Goal: Transaction & Acquisition: Obtain resource

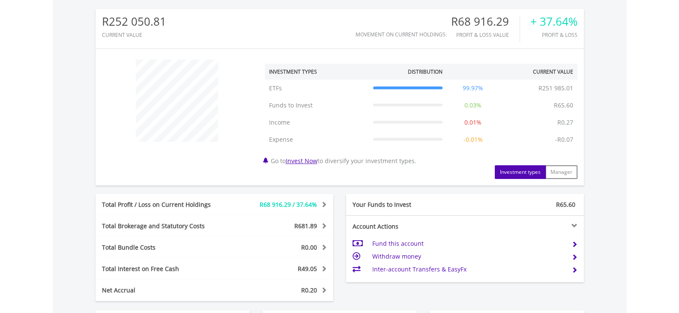
scroll to position [342, 0]
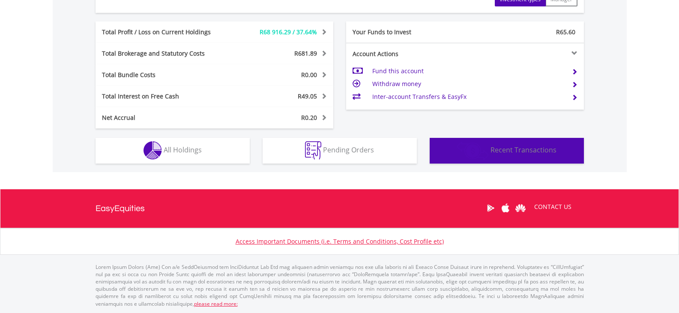
click at [535, 157] on button "Transactions Recent Transactions" at bounding box center [506, 151] width 154 height 26
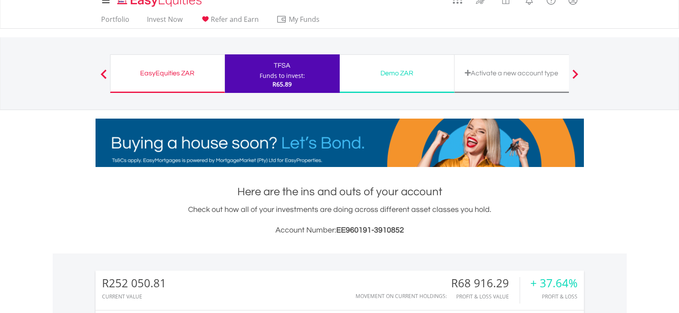
scroll to position [0, 0]
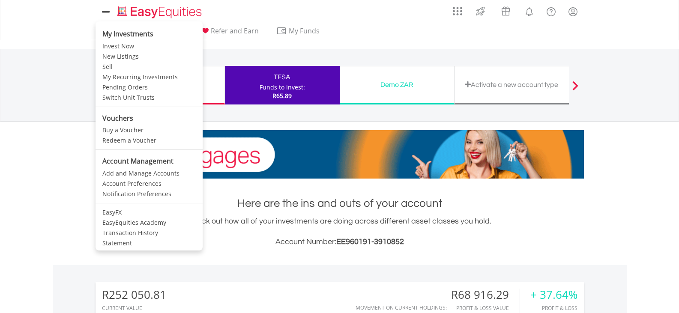
click at [107, 15] on icon at bounding box center [106, 11] width 12 height 11
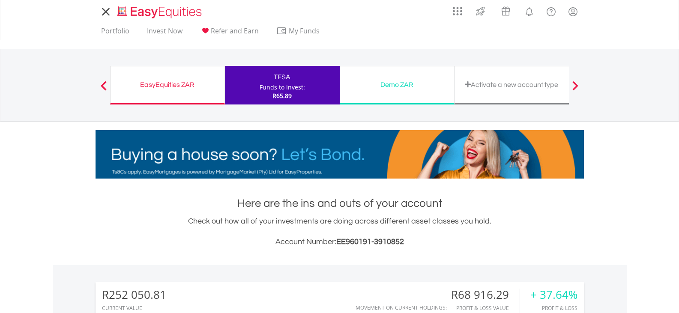
click at [107, 15] on icon at bounding box center [106, 11] width 12 height 11
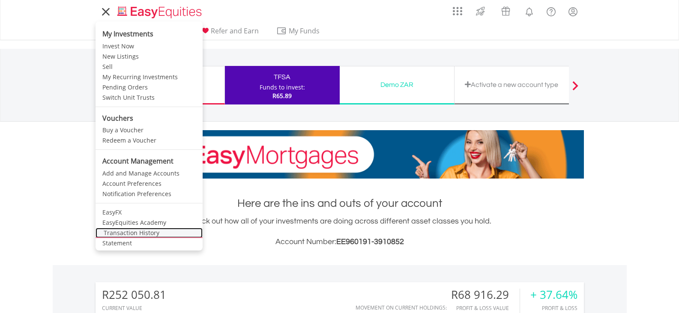
click at [134, 232] on link "Transaction History" at bounding box center [148, 233] width 107 height 10
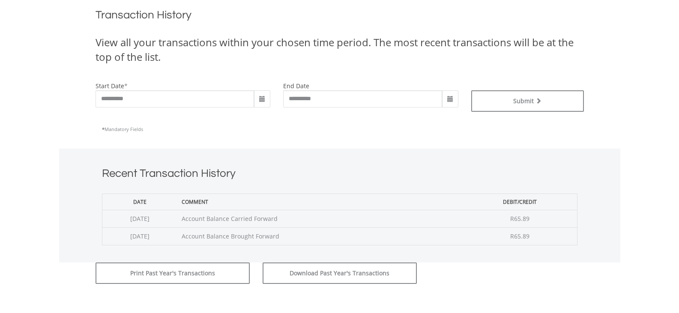
scroll to position [257, 0]
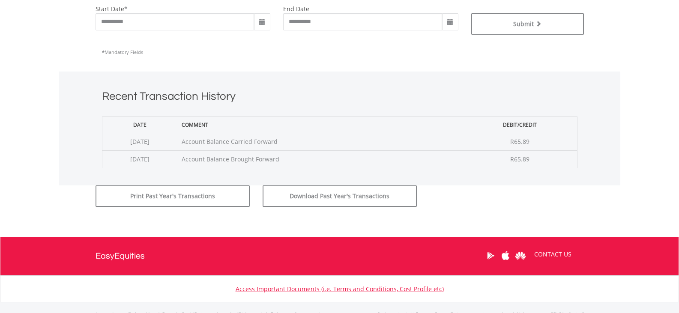
click at [262, 21] on span at bounding box center [262, 22] width 7 height 7
click at [265, 41] on th "‹" at bounding box center [261, 40] width 15 height 13
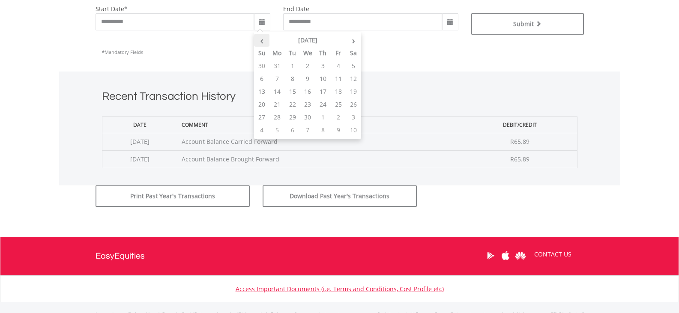
click at [265, 41] on th "‹" at bounding box center [261, 40] width 15 height 13
click at [355, 42] on th "›" at bounding box center [352, 40] width 15 height 13
click at [350, 66] on td "1" at bounding box center [352, 66] width 15 height 13
type input "**********"
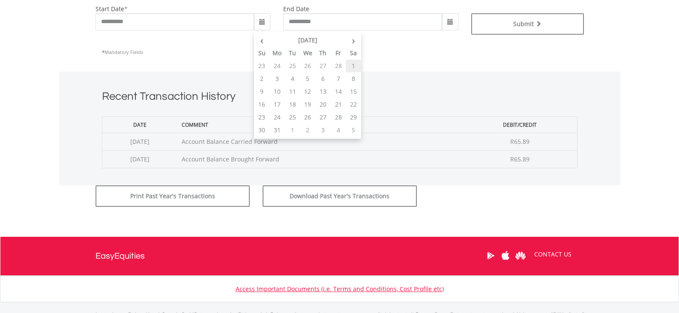
type input "**********"
click at [446, 20] on span at bounding box center [450, 21] width 16 height 17
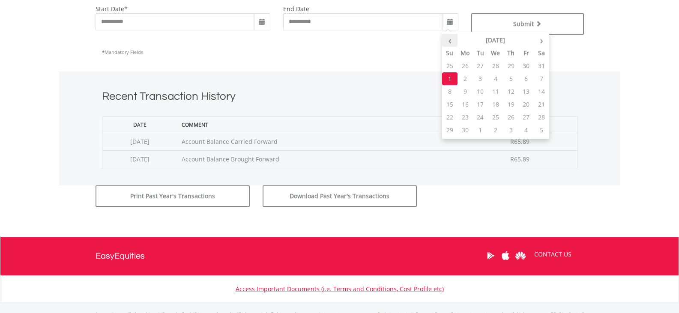
click at [450, 41] on th "‹" at bounding box center [449, 40] width 15 height 13
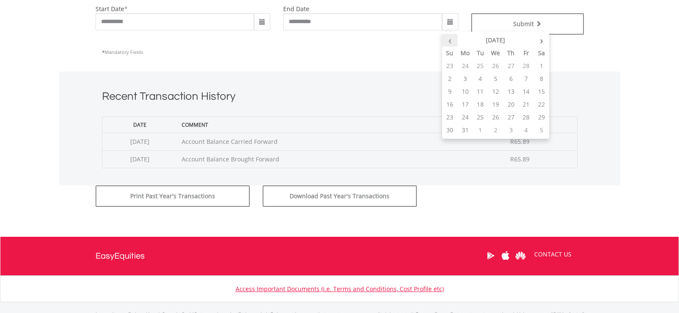
click at [450, 41] on th "‹" at bounding box center [449, 40] width 15 height 13
click at [262, 21] on span at bounding box center [262, 22] width 7 height 7
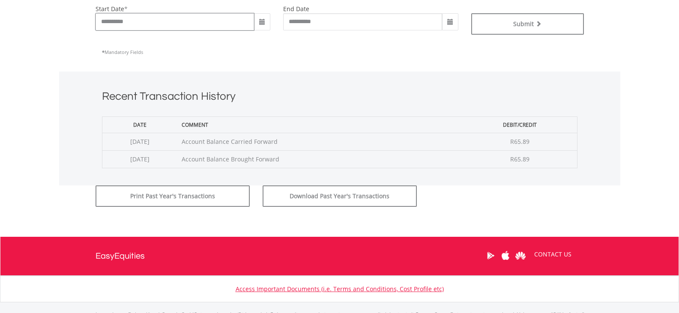
click at [253, 25] on input "**********" at bounding box center [174, 21] width 159 height 17
click at [258, 24] on span at bounding box center [262, 21] width 16 height 17
click at [261, 42] on th "‹" at bounding box center [261, 40] width 15 height 13
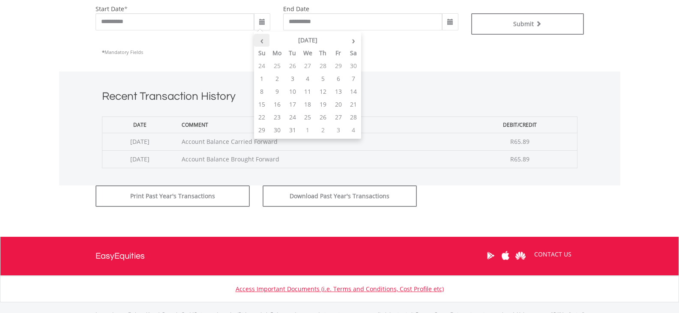
click at [261, 42] on th "‹" at bounding box center [261, 40] width 15 height 13
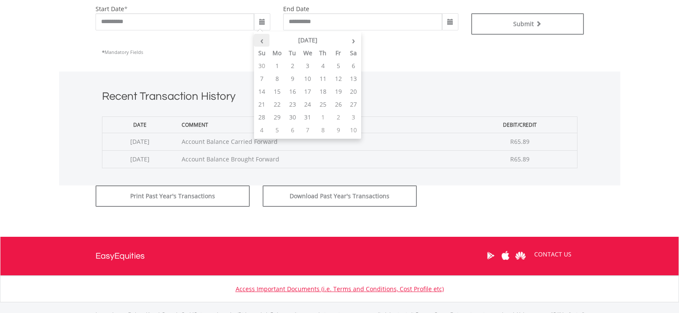
click at [261, 42] on th "‹" at bounding box center [261, 40] width 15 height 13
click at [338, 66] on td "1" at bounding box center [338, 66] width 15 height 13
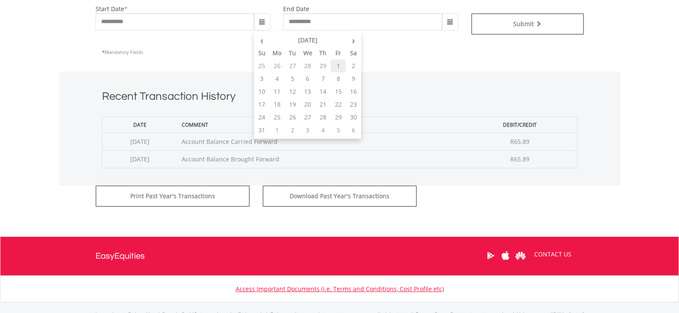
type input "**********"
click at [446, 24] on span at bounding box center [450, 21] width 16 height 17
click at [448, 20] on span at bounding box center [450, 22] width 7 height 7
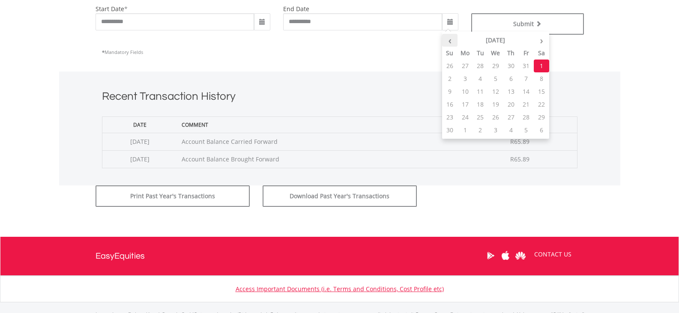
click at [452, 41] on th "‹" at bounding box center [449, 40] width 15 height 13
click at [451, 41] on th "‹" at bounding box center [449, 40] width 15 height 13
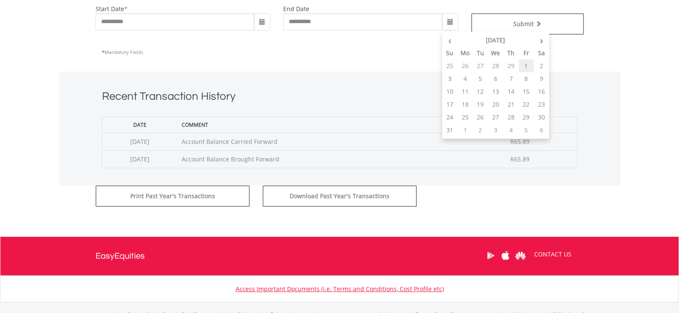
click at [526, 65] on td "1" at bounding box center [525, 66] width 15 height 13
type input "**********"
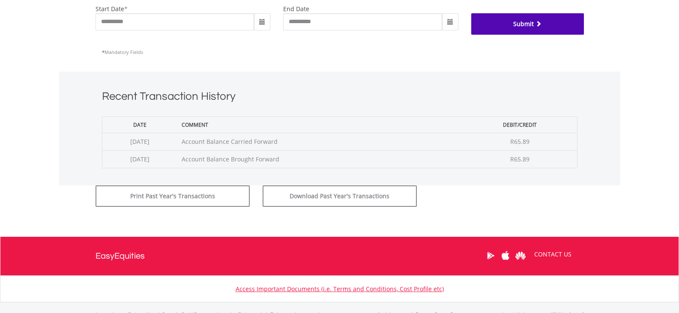
click at [539, 25] on span "submit" at bounding box center [537, 24] width 8 height 6
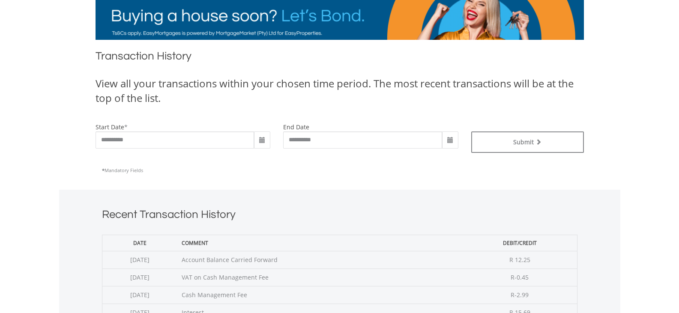
scroll to position [57, 0]
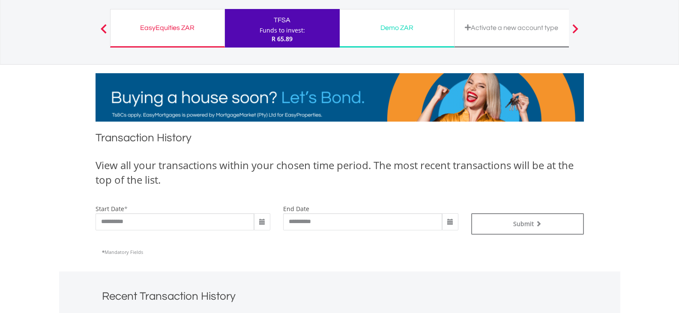
click at [280, 20] on div "TFSA" at bounding box center [282, 20] width 104 height 12
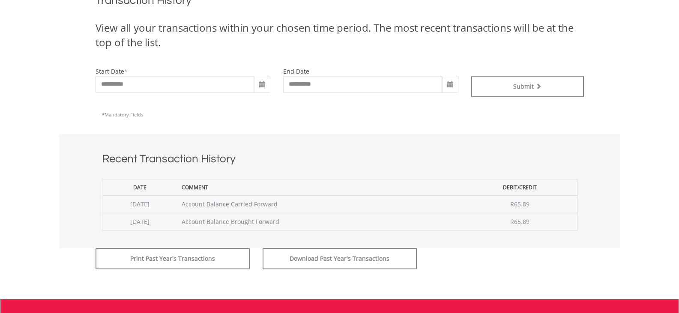
scroll to position [214, 0]
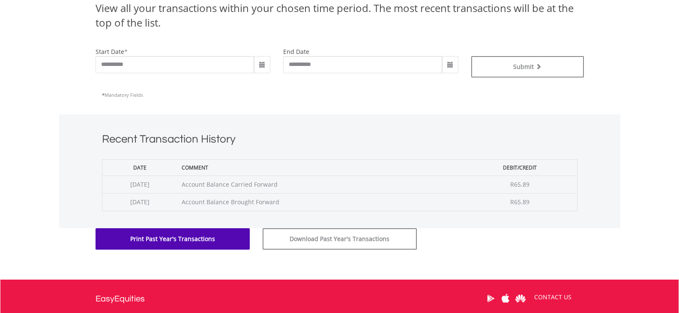
click at [231, 239] on button "Print Past Year's Transactions" at bounding box center [172, 238] width 154 height 21
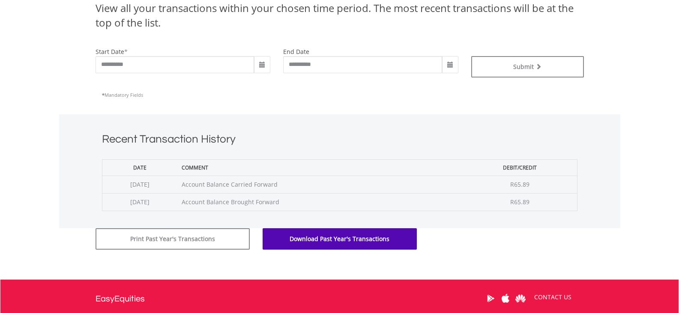
click at [335, 235] on button "Download Past Year's Transactions" at bounding box center [339, 238] width 154 height 21
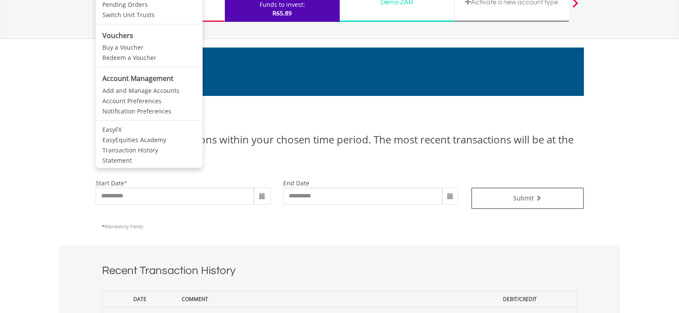
scroll to position [86, 0]
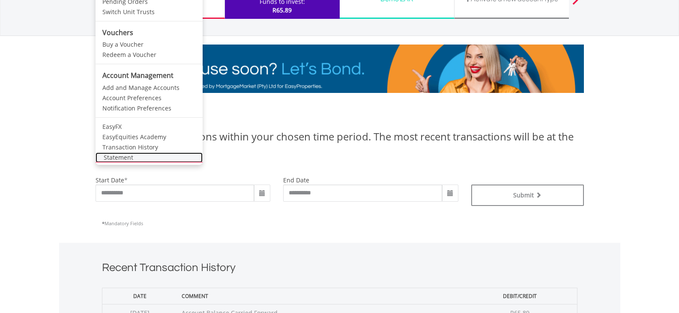
click at [127, 157] on link "Statement" at bounding box center [148, 157] width 107 height 10
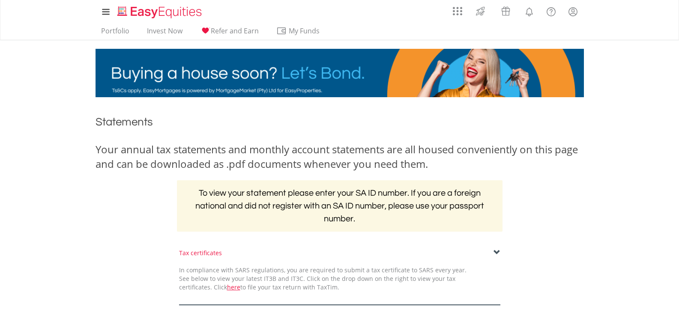
scroll to position [128, 0]
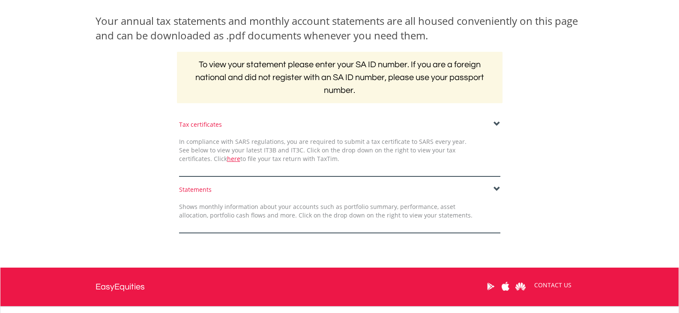
click at [496, 119] on div "﻿ Statements Your annual tax statements and monthly account statements are all …" at bounding box center [339, 113] width 501 height 273
click at [495, 125] on span at bounding box center [496, 124] width 7 height 7
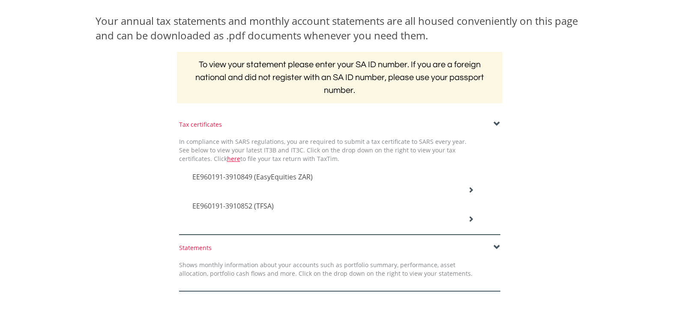
click at [468, 188] on icon at bounding box center [471, 190] width 6 height 6
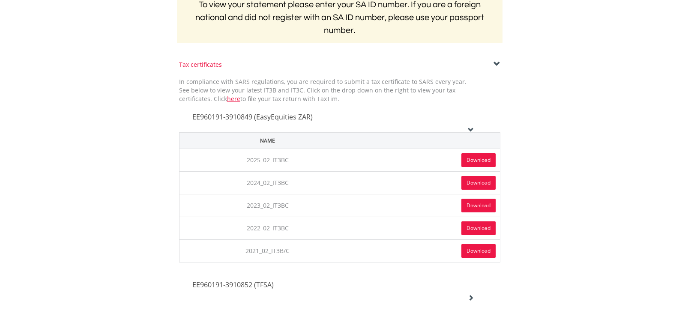
scroll to position [257, 0]
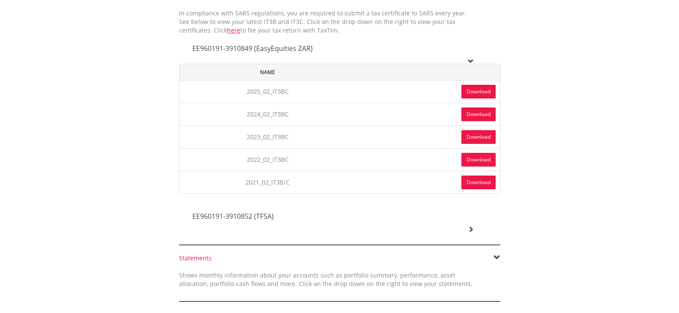
click at [477, 91] on link "Download" at bounding box center [478, 92] width 34 height 14
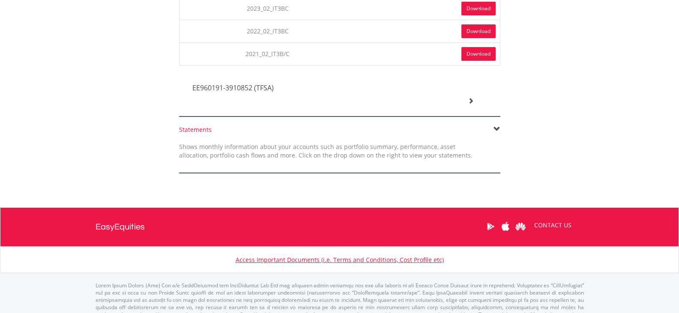
click at [470, 102] on icon at bounding box center [471, 101] width 6 height 6
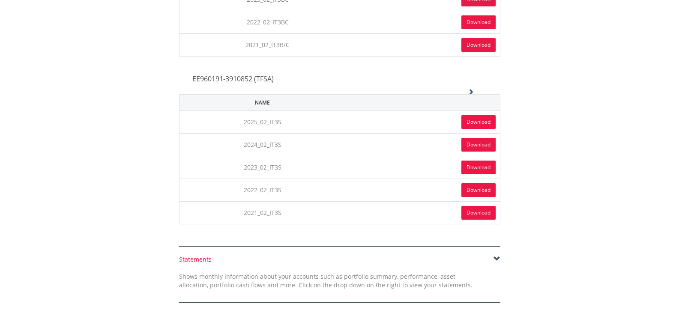
scroll to position [471, 0]
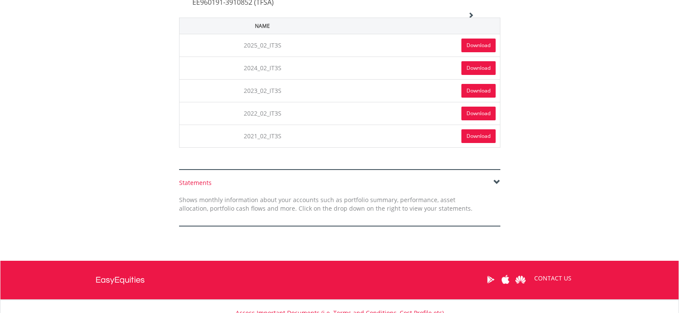
click at [487, 45] on link "Download" at bounding box center [478, 46] width 34 height 14
